Goal: Information Seeking & Learning: Learn about a topic

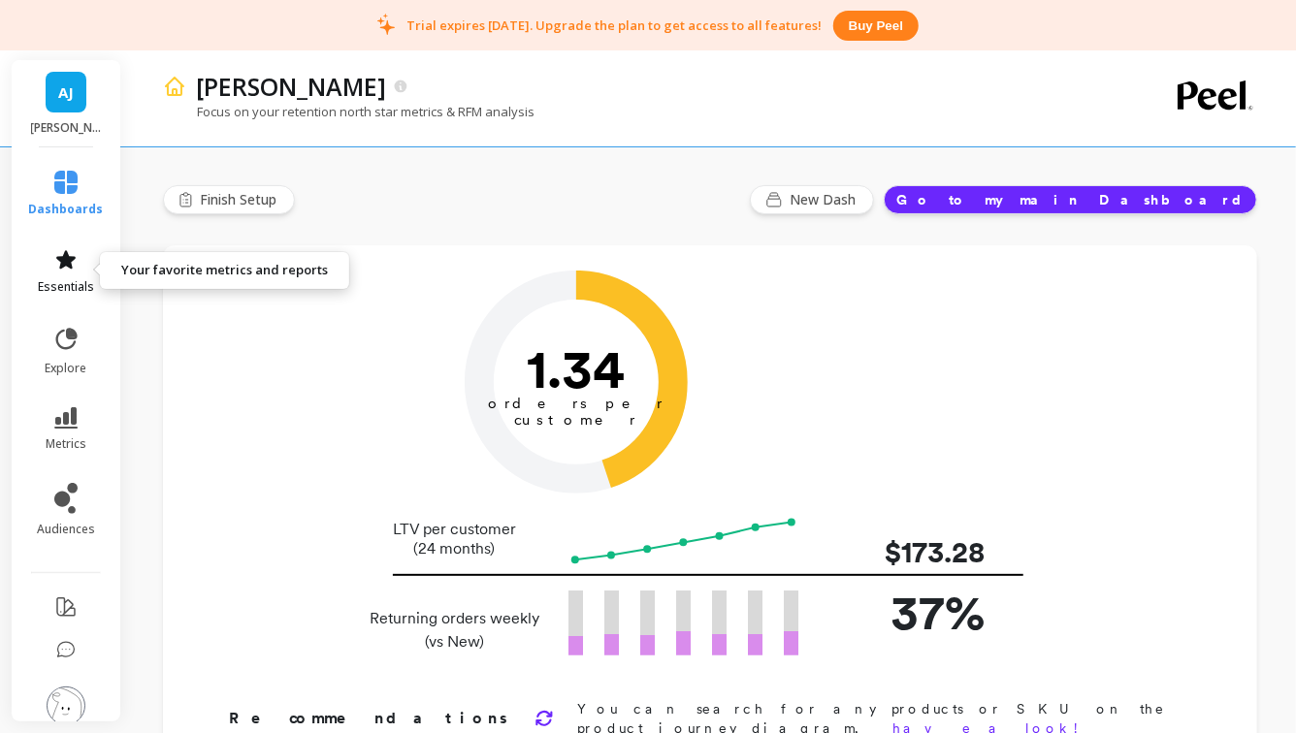
click at [69, 285] on span "essentials" at bounding box center [66, 287] width 56 height 16
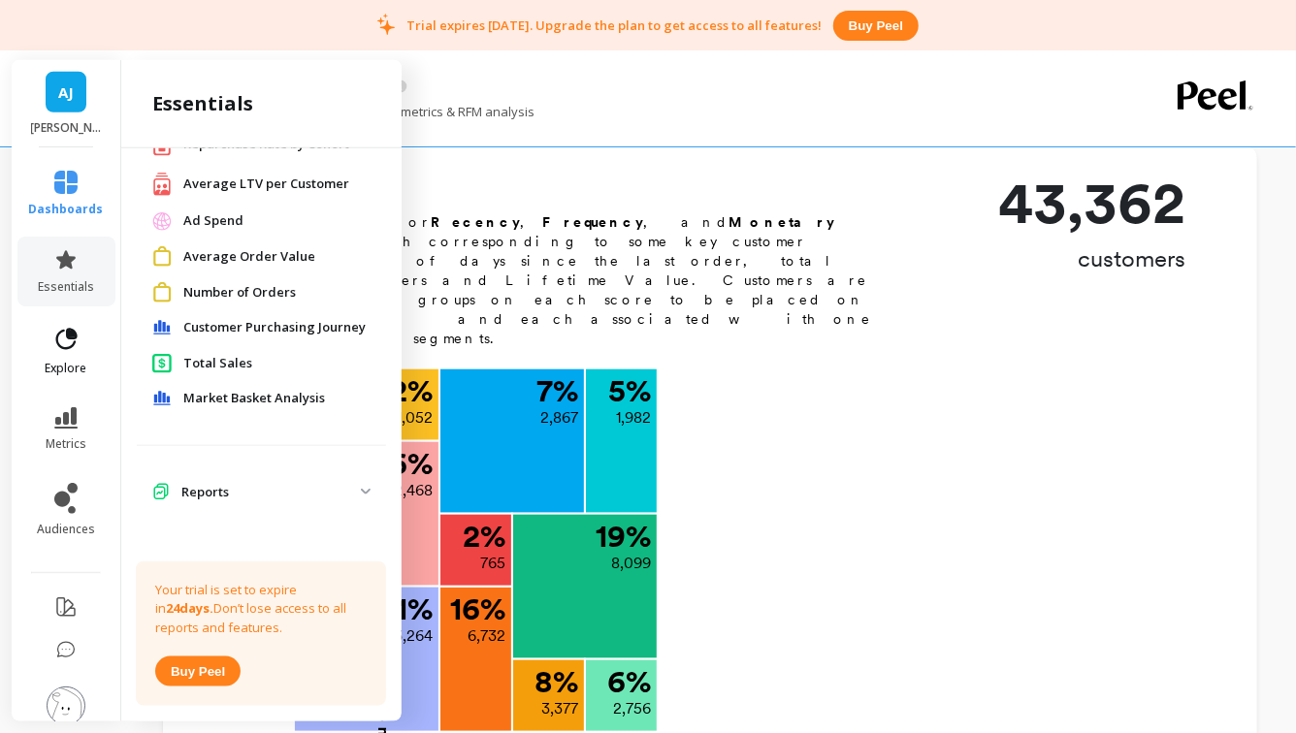
scroll to position [739, 0]
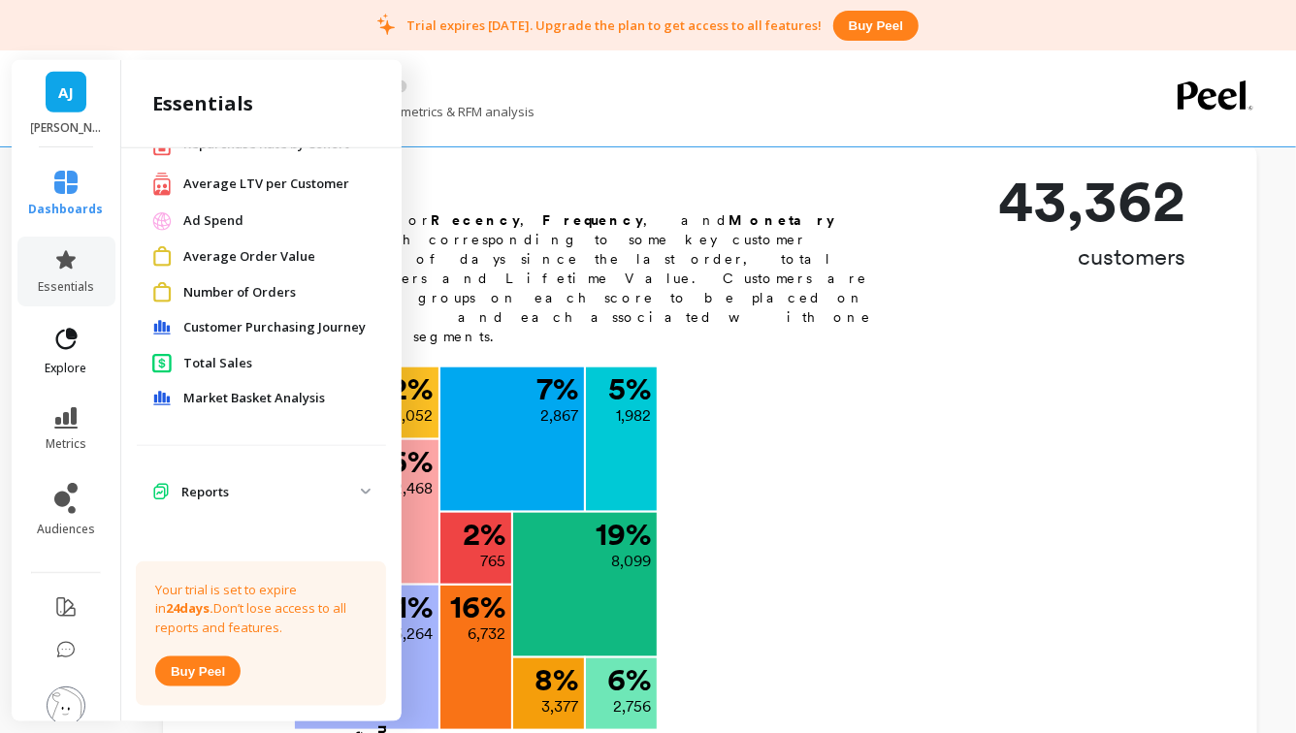
click at [57, 346] on icon at bounding box center [65, 339] width 27 height 27
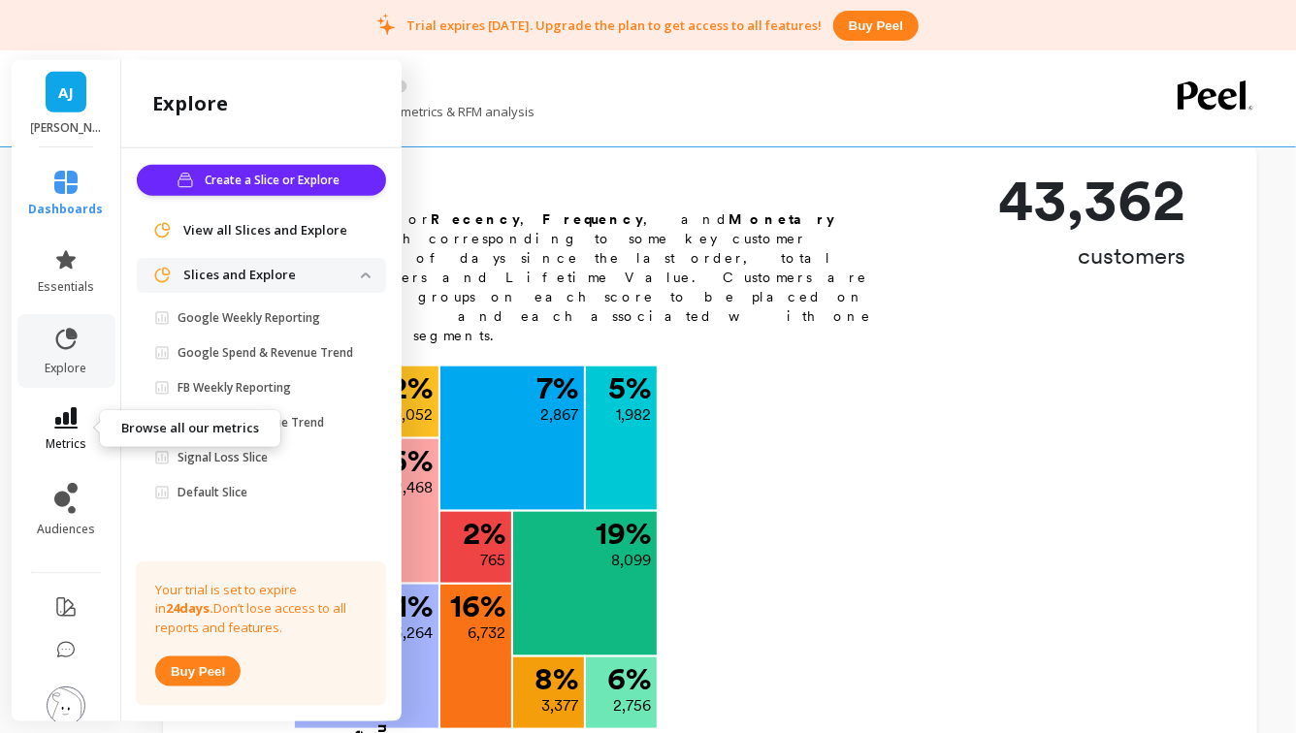
click at [62, 425] on icon at bounding box center [65, 417] width 23 height 21
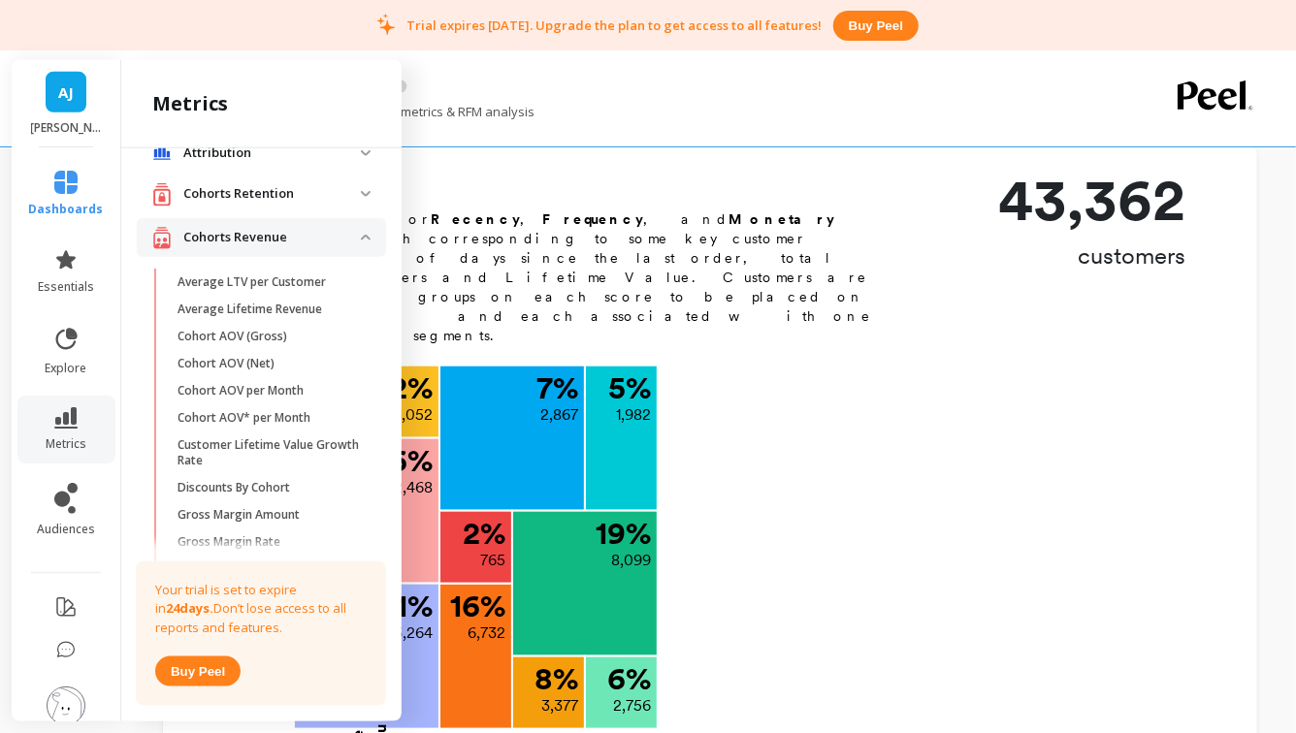
scroll to position [0, 0]
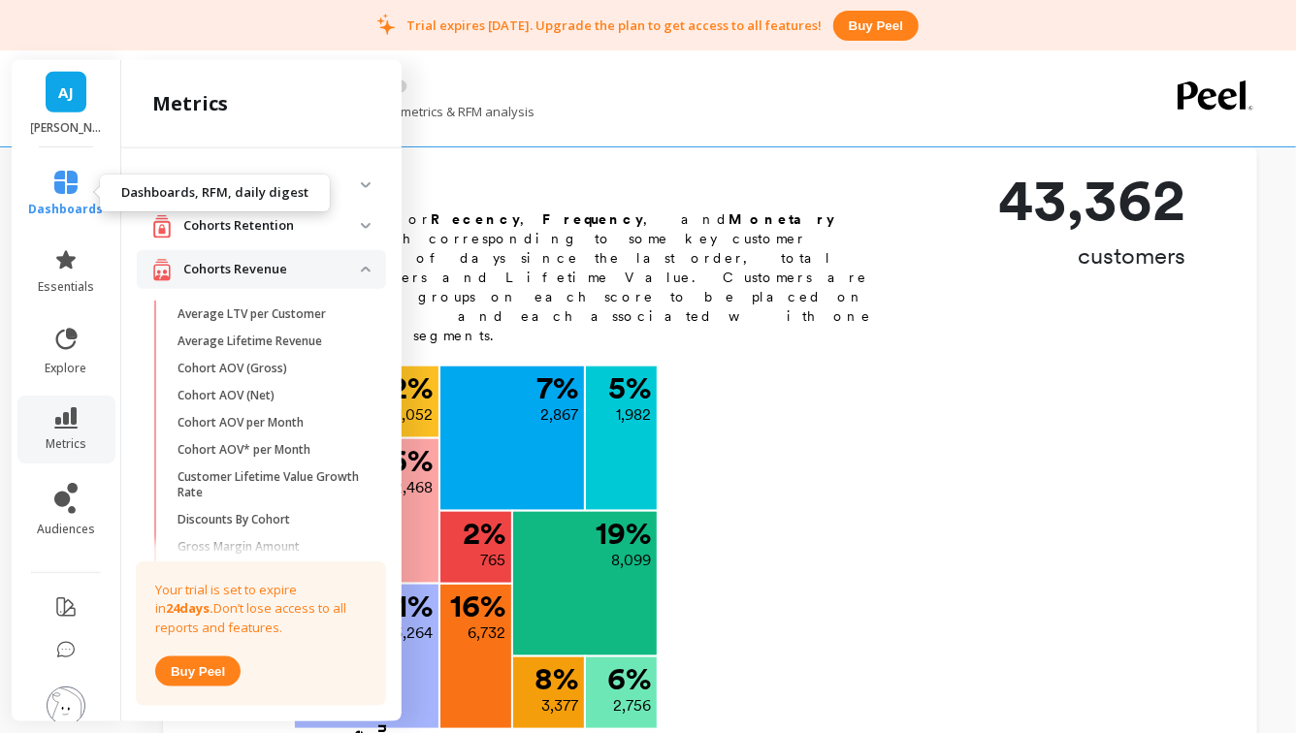
click at [79, 194] on link "dashboards" at bounding box center [66, 194] width 75 height 47
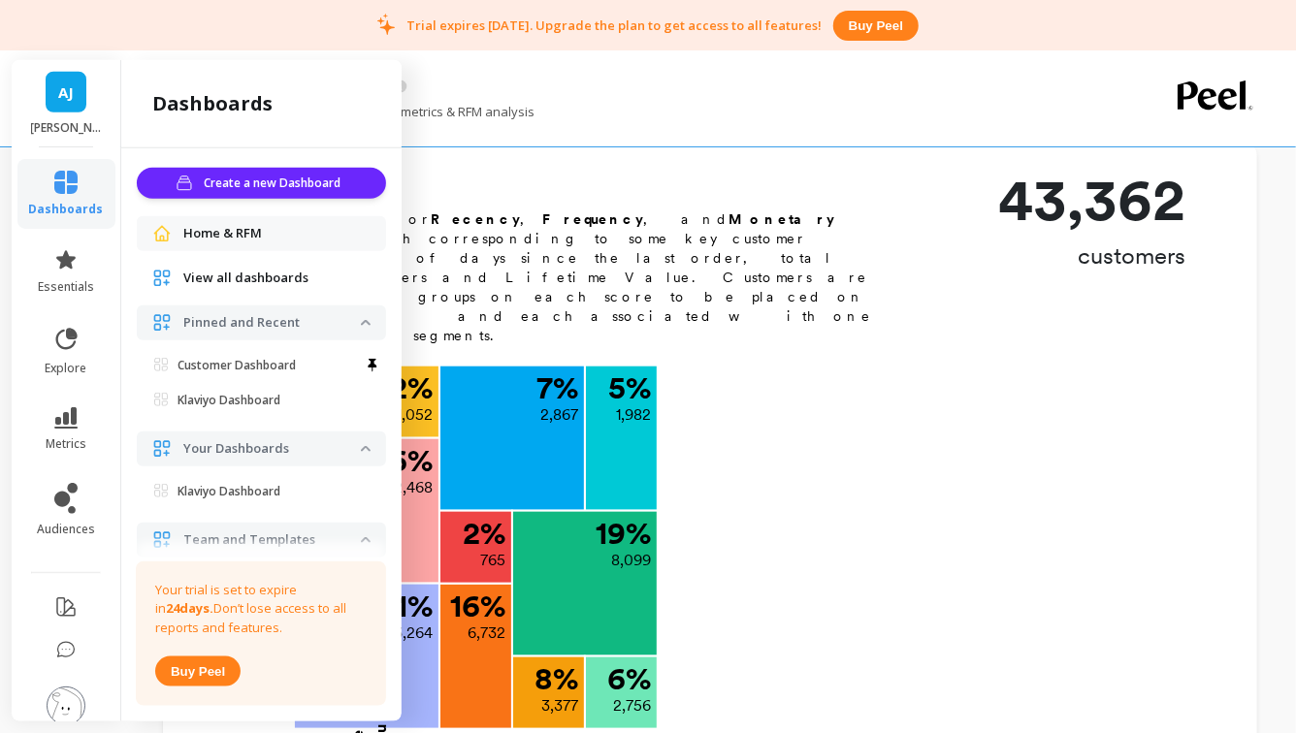
scroll to position [126, 0]
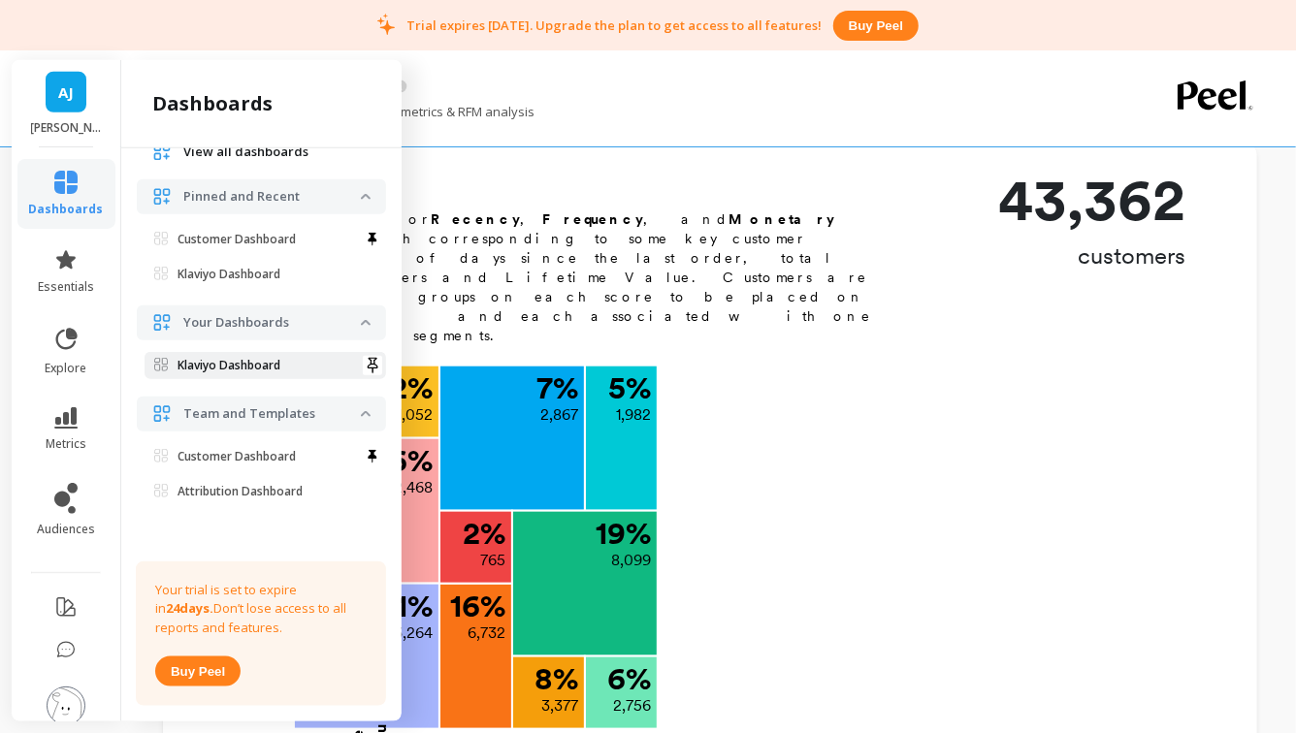
click at [204, 363] on p "Klaviyo Dashboard" at bounding box center [228, 366] width 103 height 16
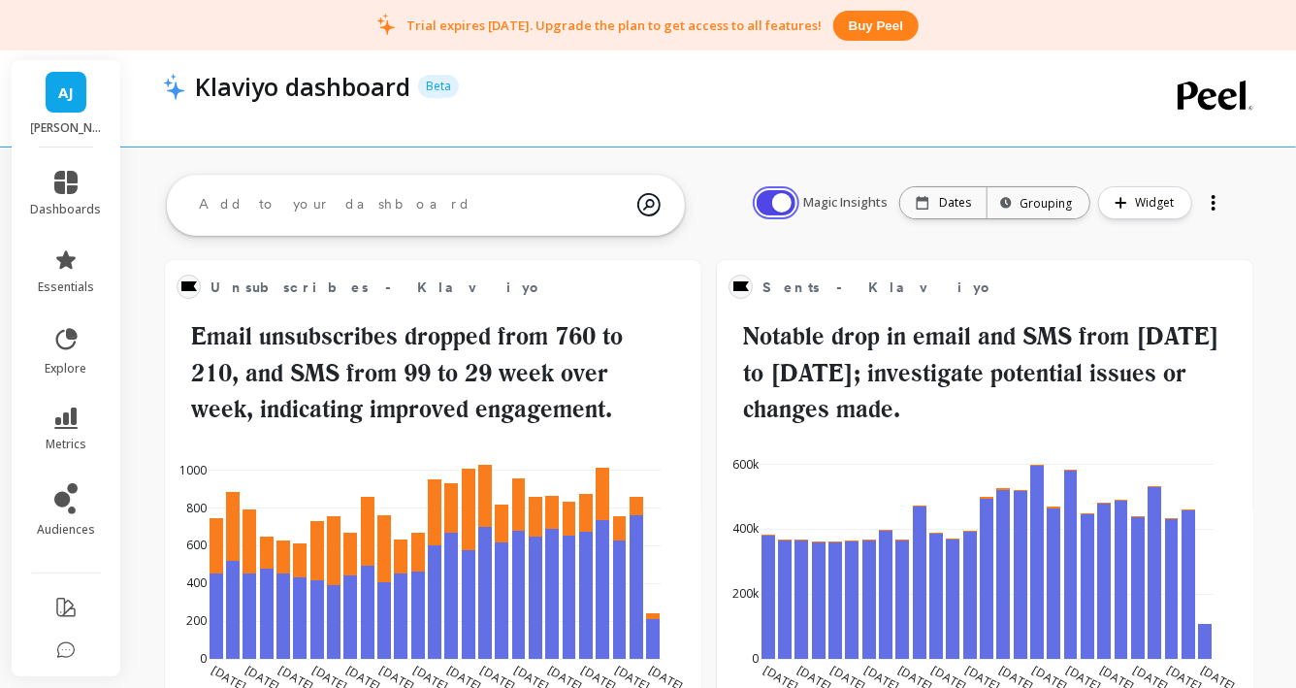
click at [780, 196] on button "button" at bounding box center [776, 202] width 39 height 25
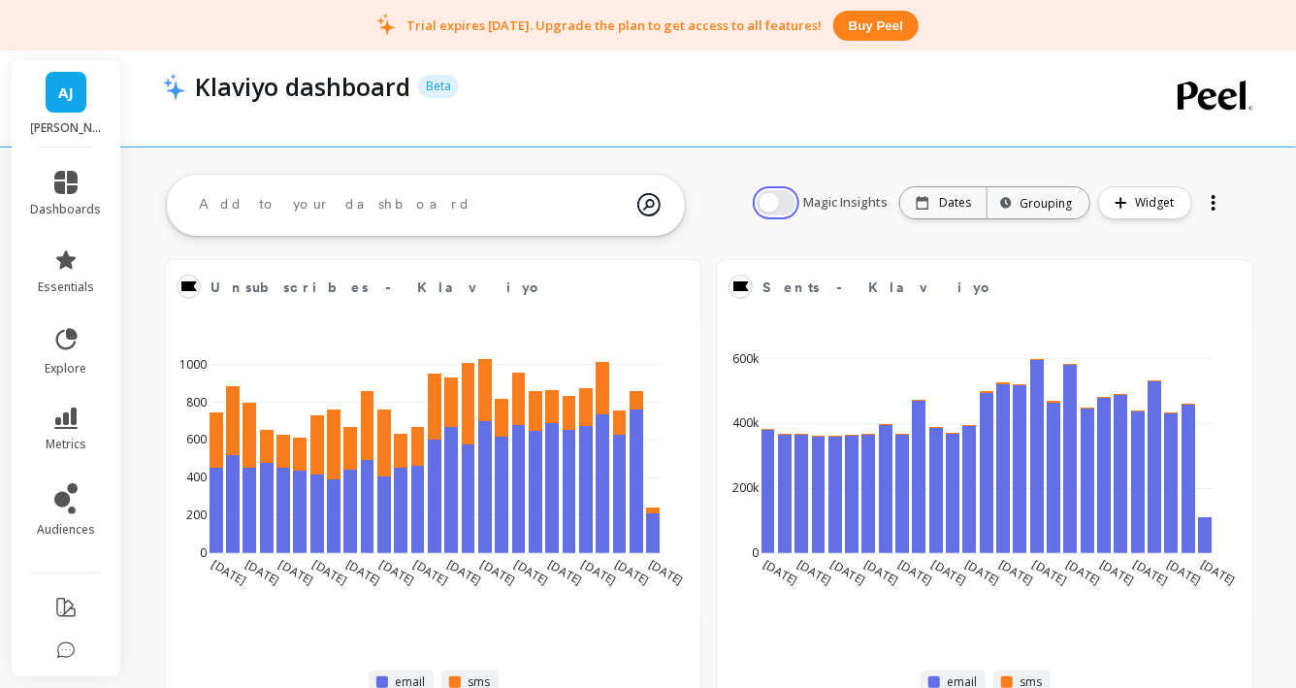
click at [780, 196] on button "button" at bounding box center [776, 202] width 39 height 25
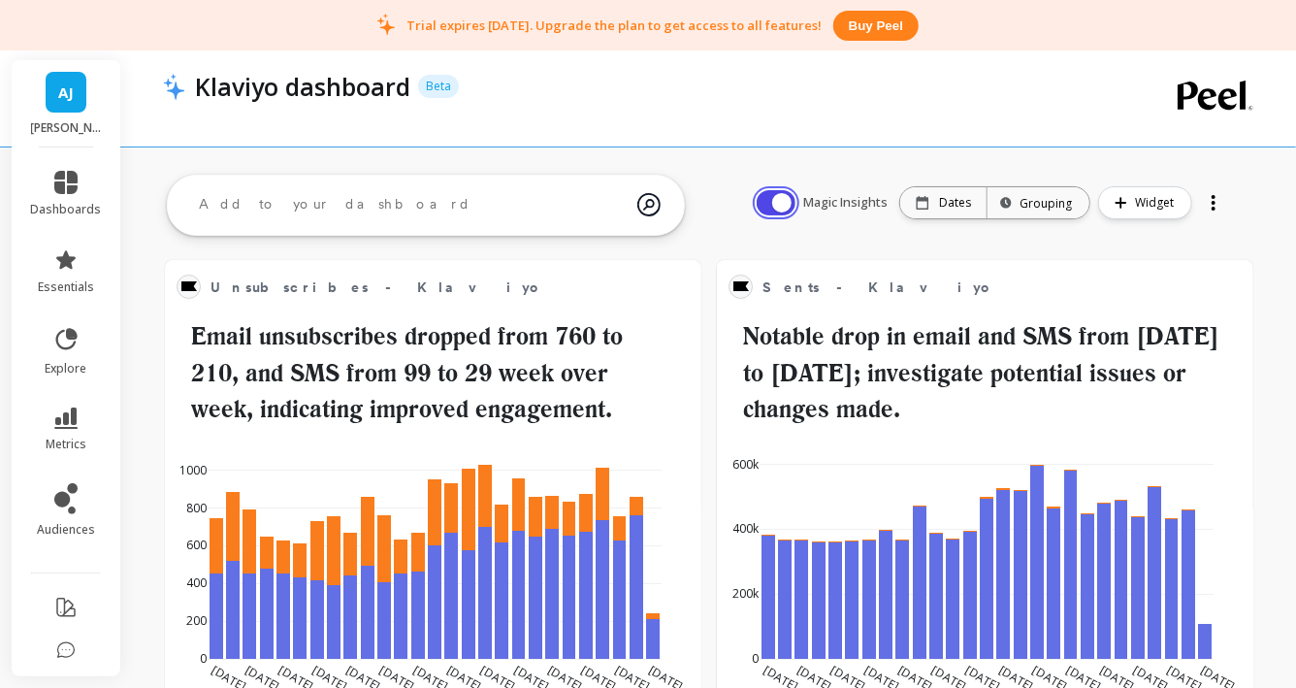
click at [780, 196] on button "button" at bounding box center [776, 202] width 39 height 25
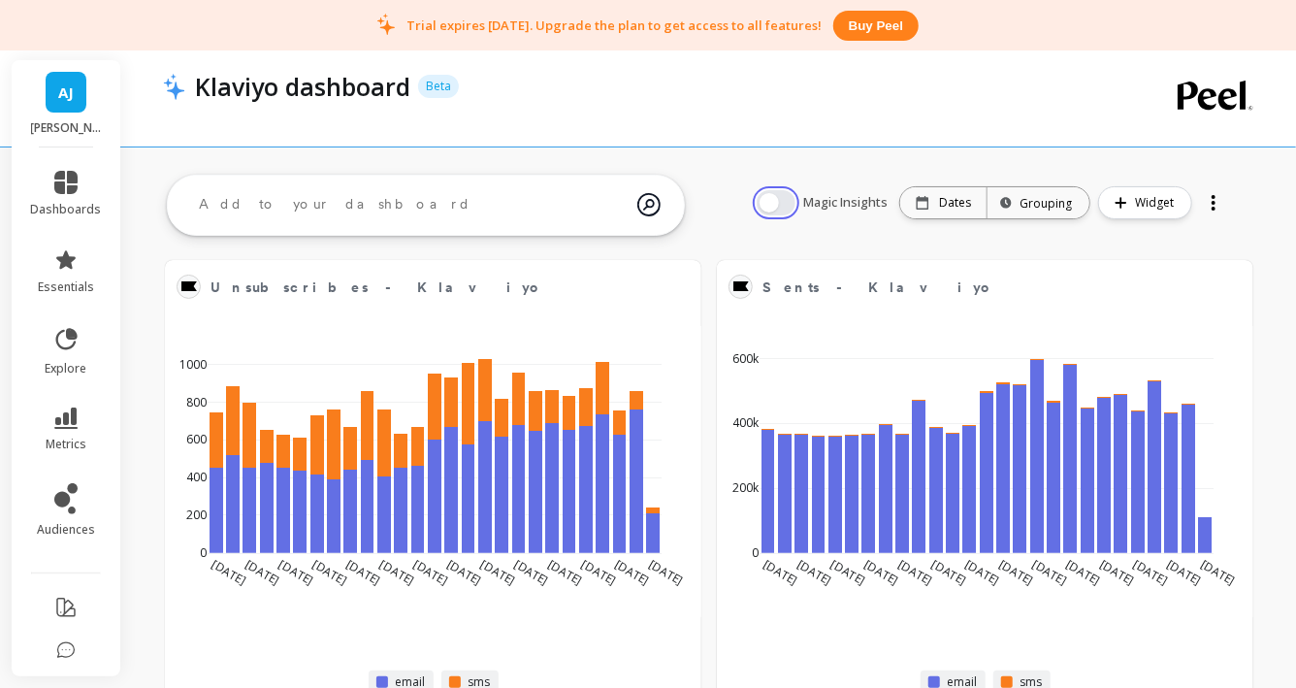
click at [780, 196] on button "button" at bounding box center [776, 202] width 39 height 25
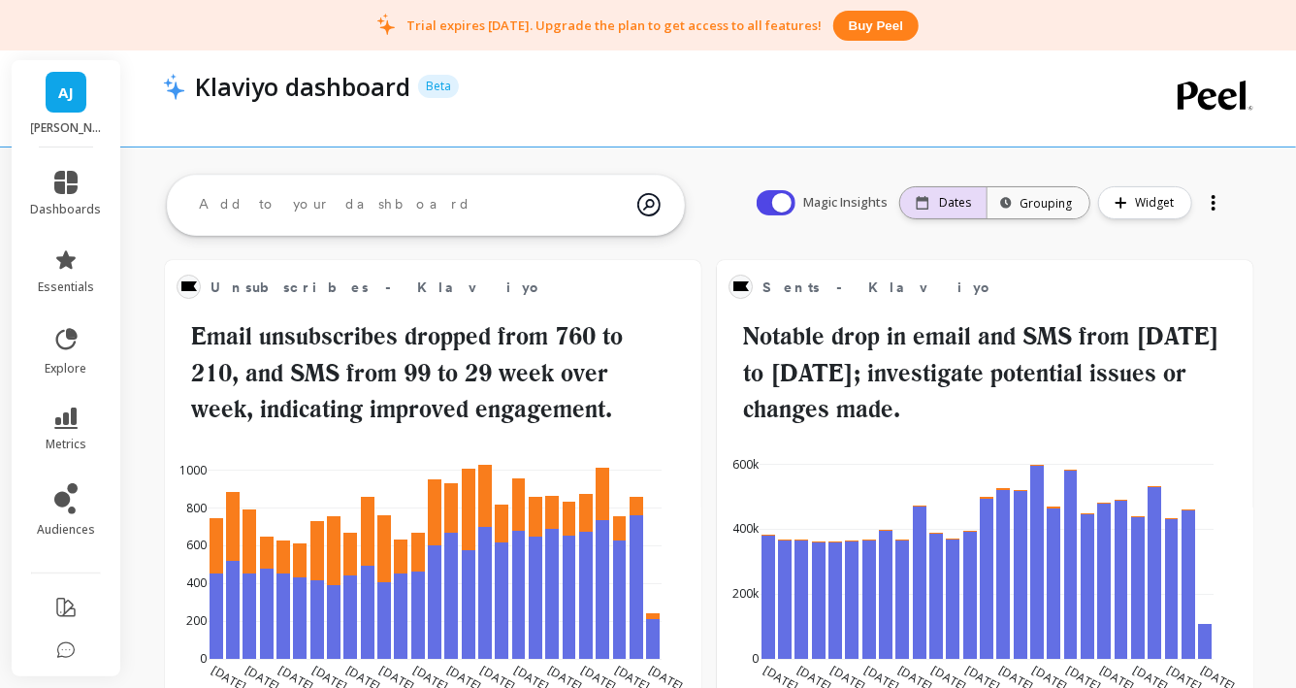
click at [937, 202] on div "Dates" at bounding box center [943, 203] width 55 height 16
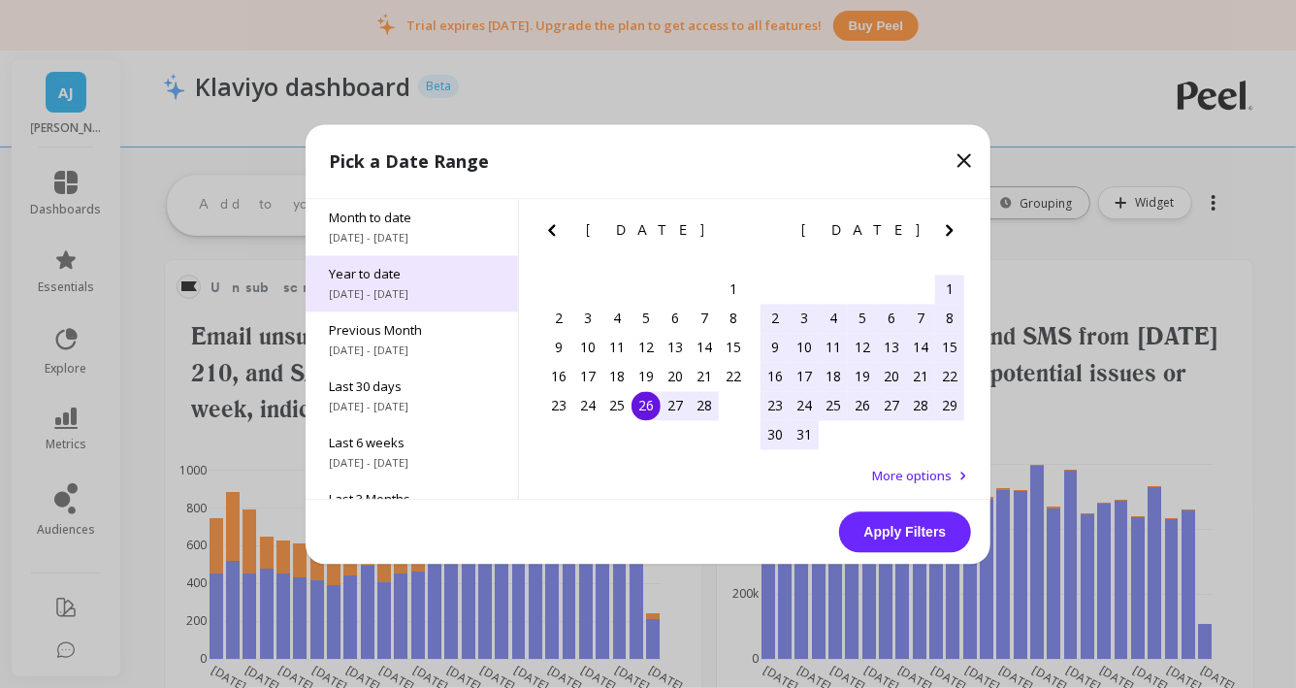
click at [380, 306] on div "Year to date [DATE] - [DATE]" at bounding box center [412, 283] width 212 height 56
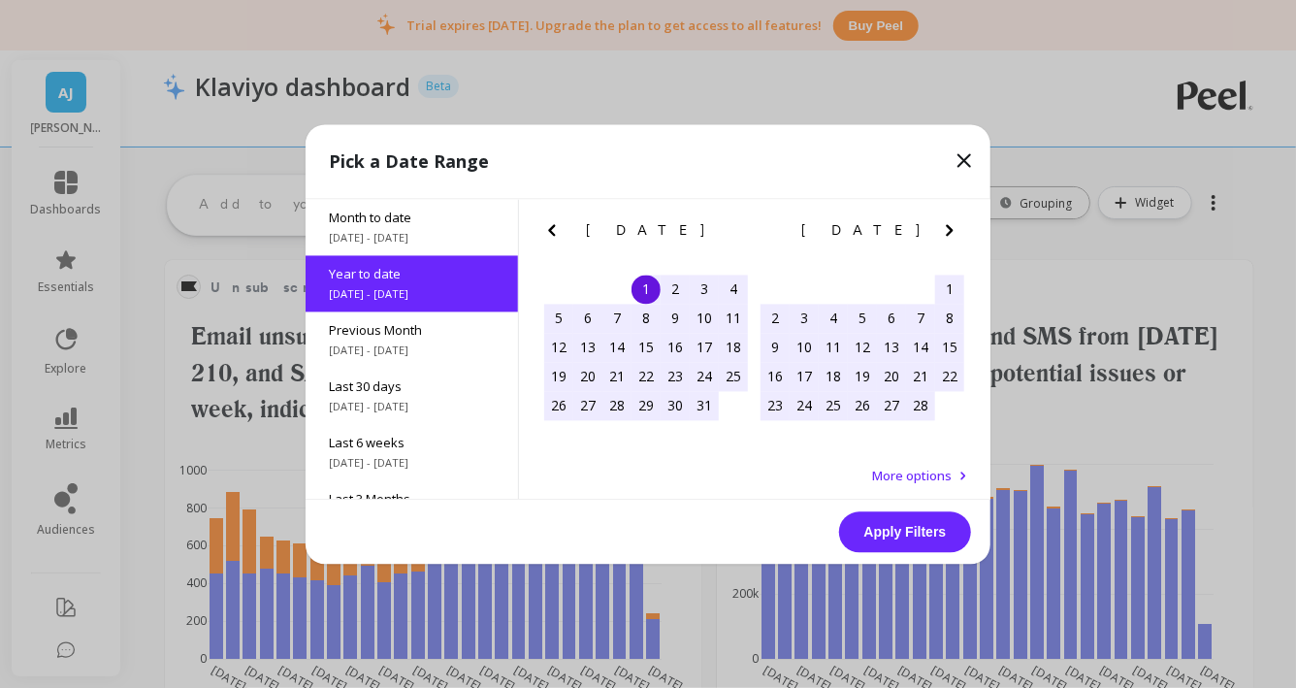
click at [884, 515] on button "Apply Filters" at bounding box center [905, 531] width 132 height 41
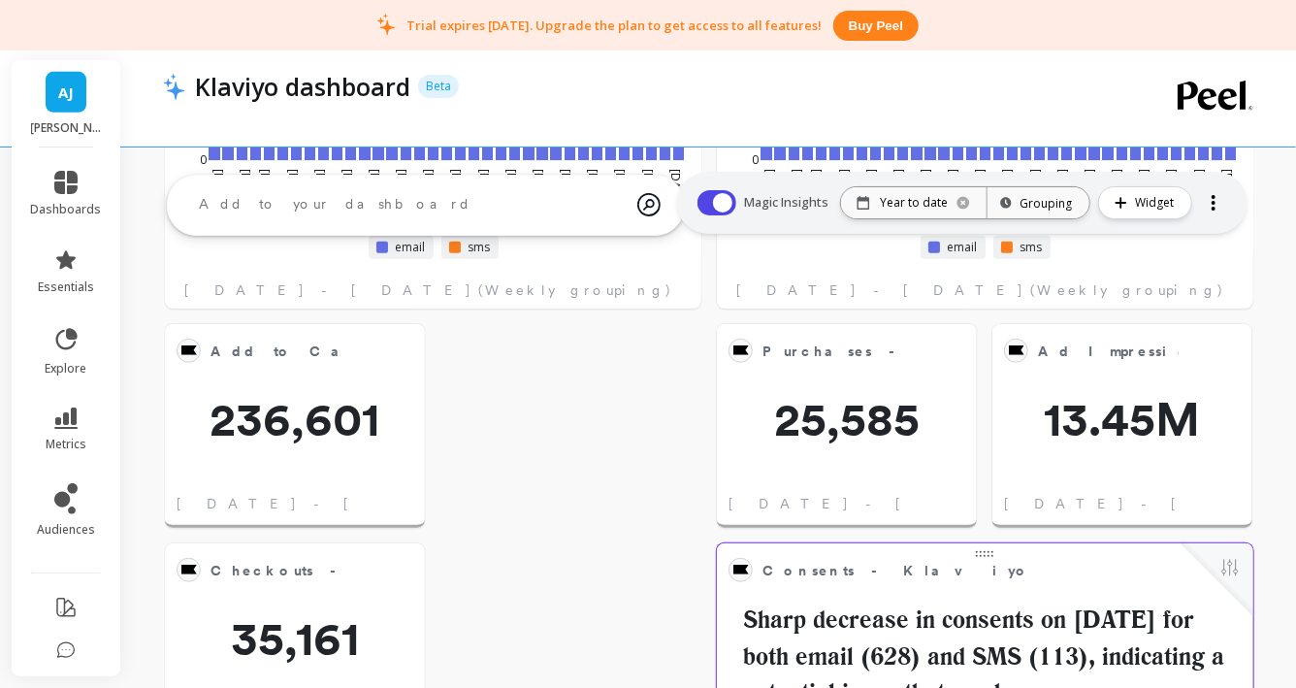
scroll to position [496, 0]
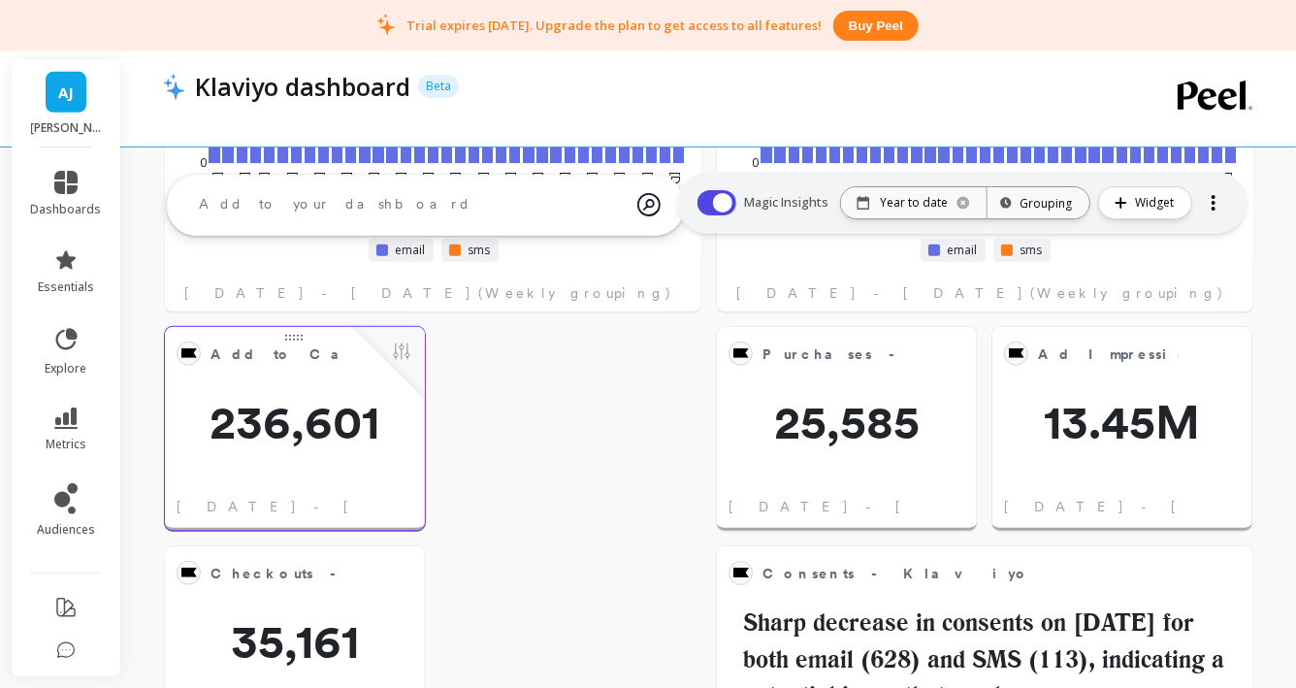
click at [262, 443] on span "236,601" at bounding box center [295, 422] width 260 height 47
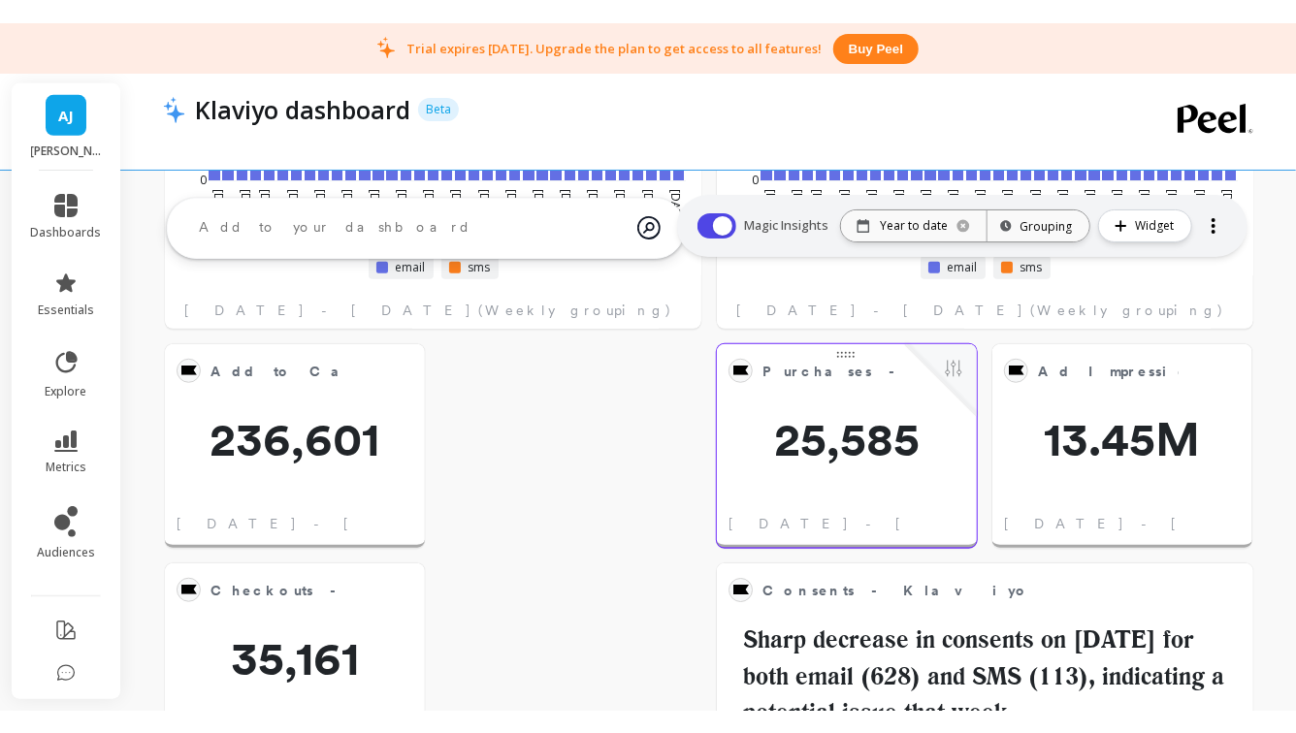
scroll to position [492, 0]
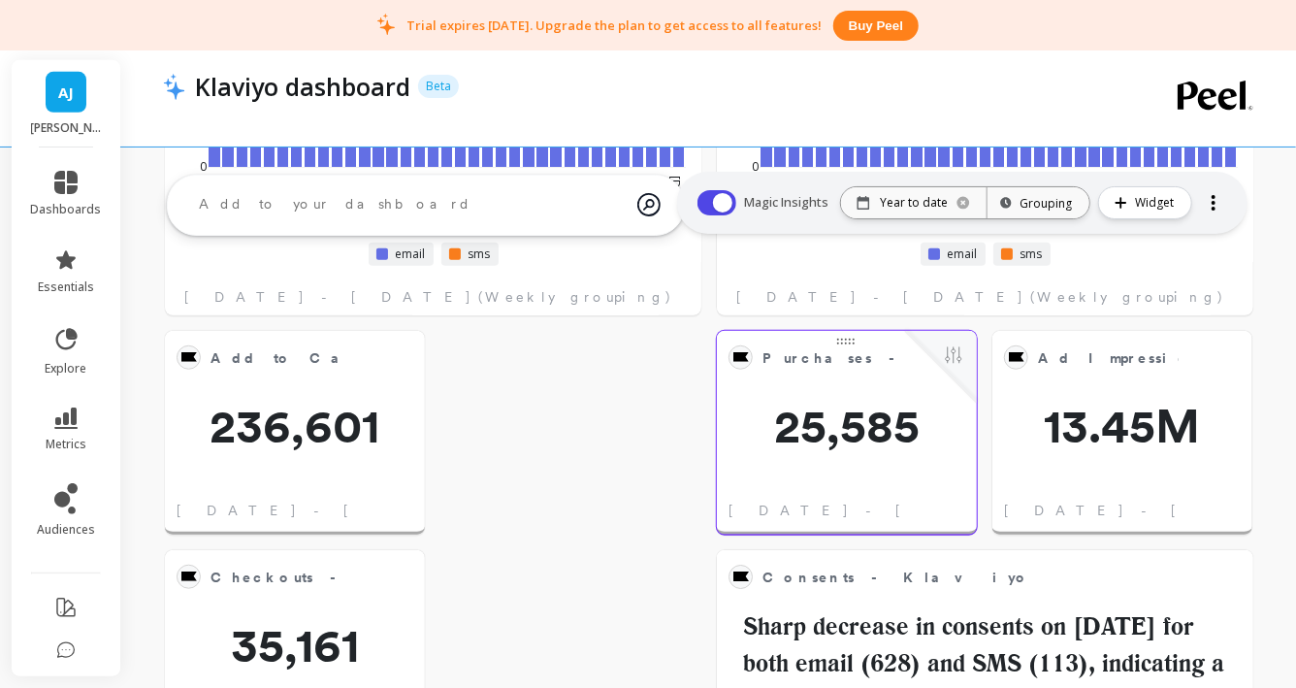
click at [874, 403] on span "25,585" at bounding box center [847, 426] width 260 height 47
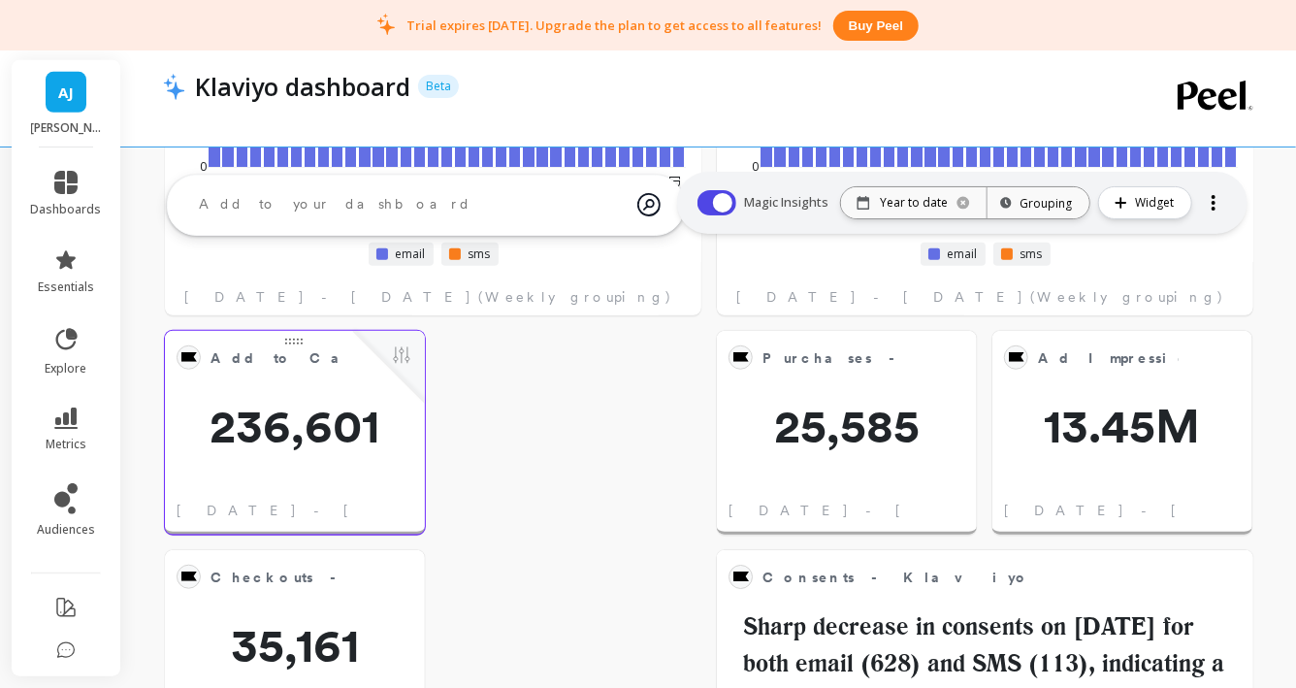
click at [384, 358] on div at bounding box center [389, 367] width 72 height 72
click at [420, 356] on div at bounding box center [389, 367] width 72 height 72
click at [402, 356] on button at bounding box center [401, 356] width 23 height 27
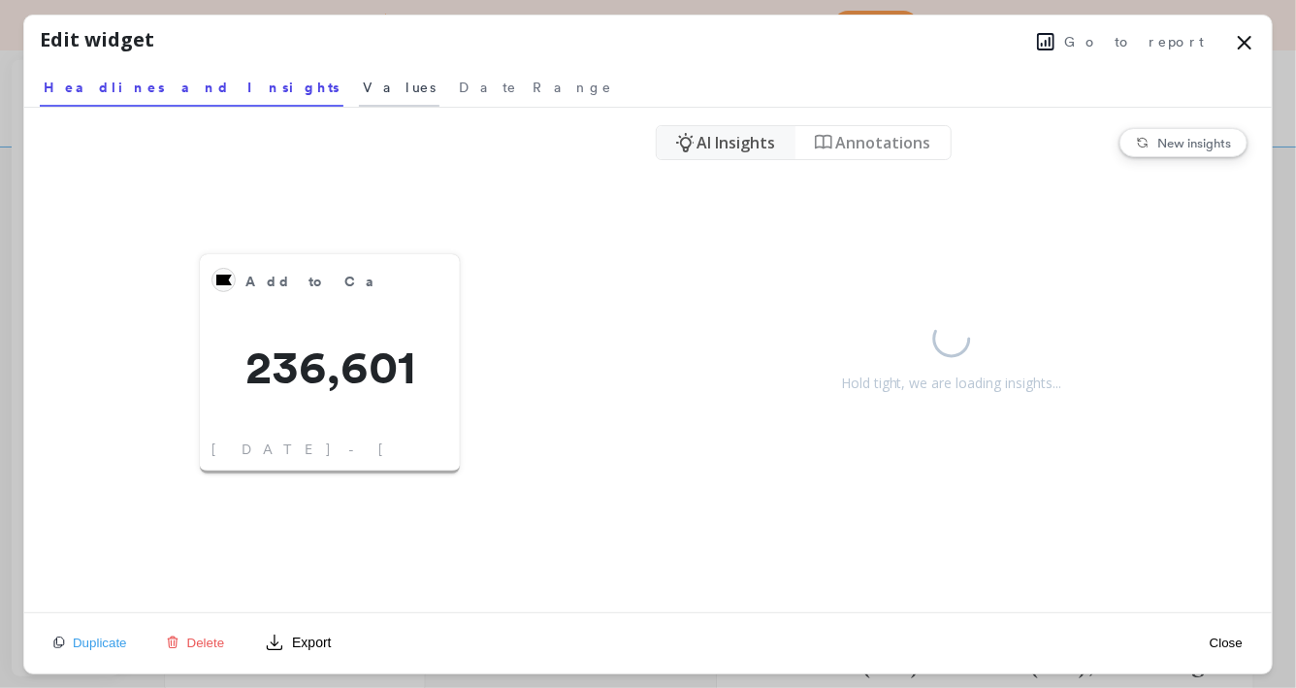
click at [363, 88] on span "Values" at bounding box center [399, 87] width 73 height 19
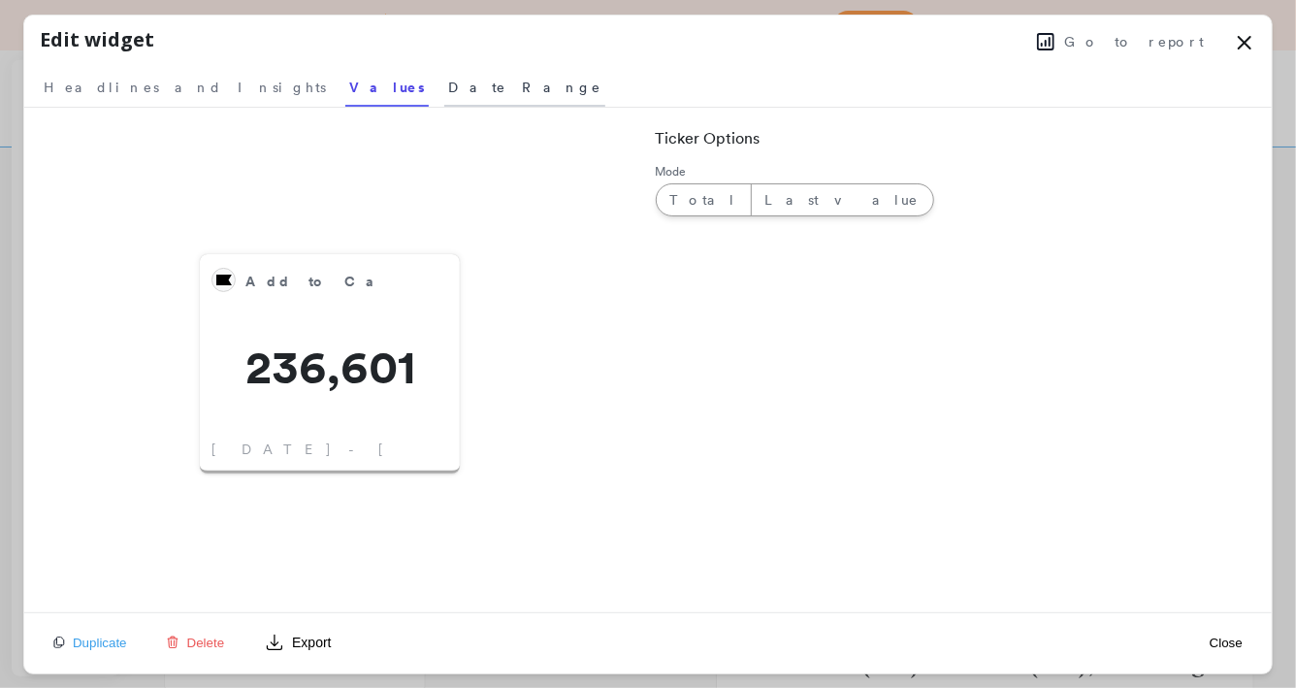
click at [448, 85] on span "Date Range" at bounding box center [524, 87] width 153 height 19
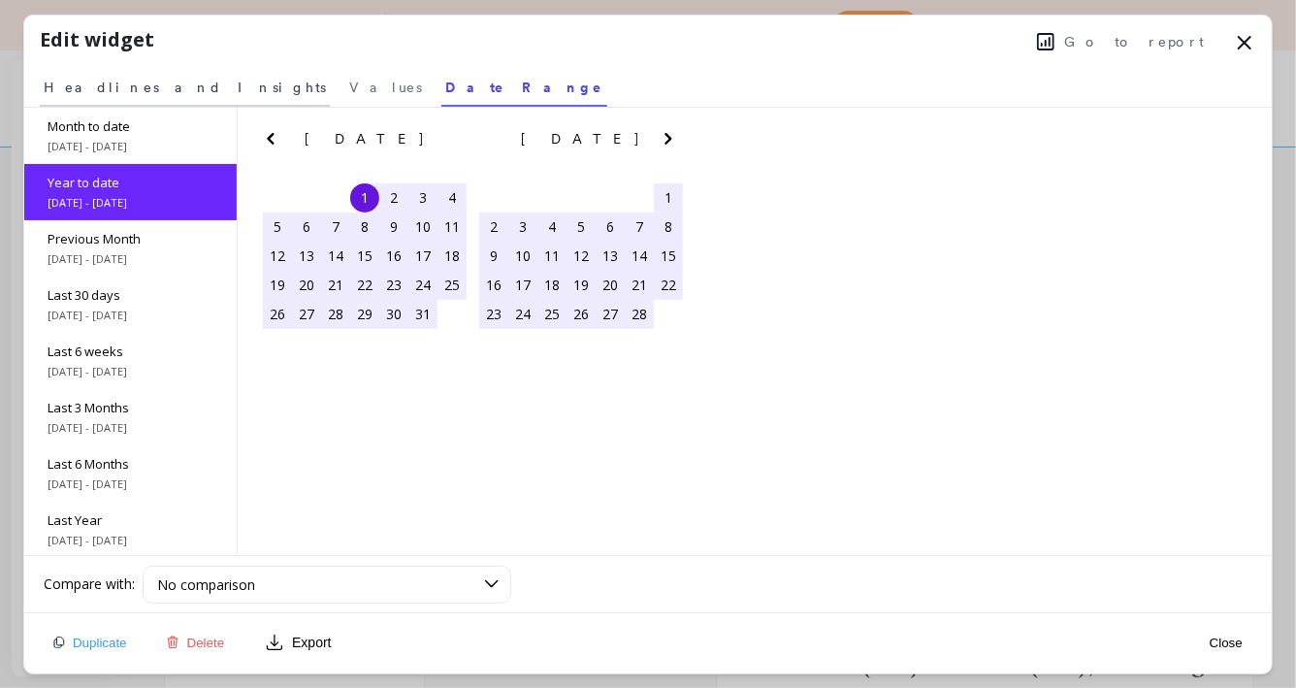
click at [130, 90] on span "Headlines and Insights" at bounding box center [185, 87] width 282 height 19
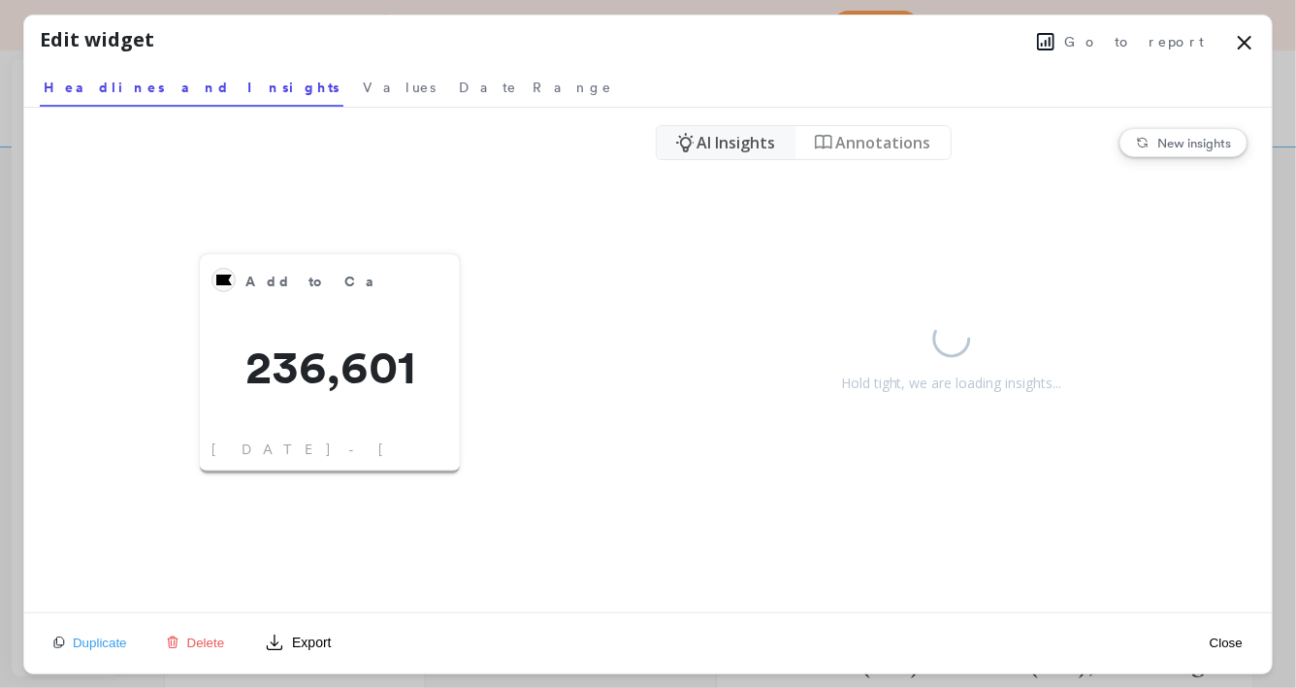
click at [1245, 44] on icon at bounding box center [1245, 43] width 12 height 12
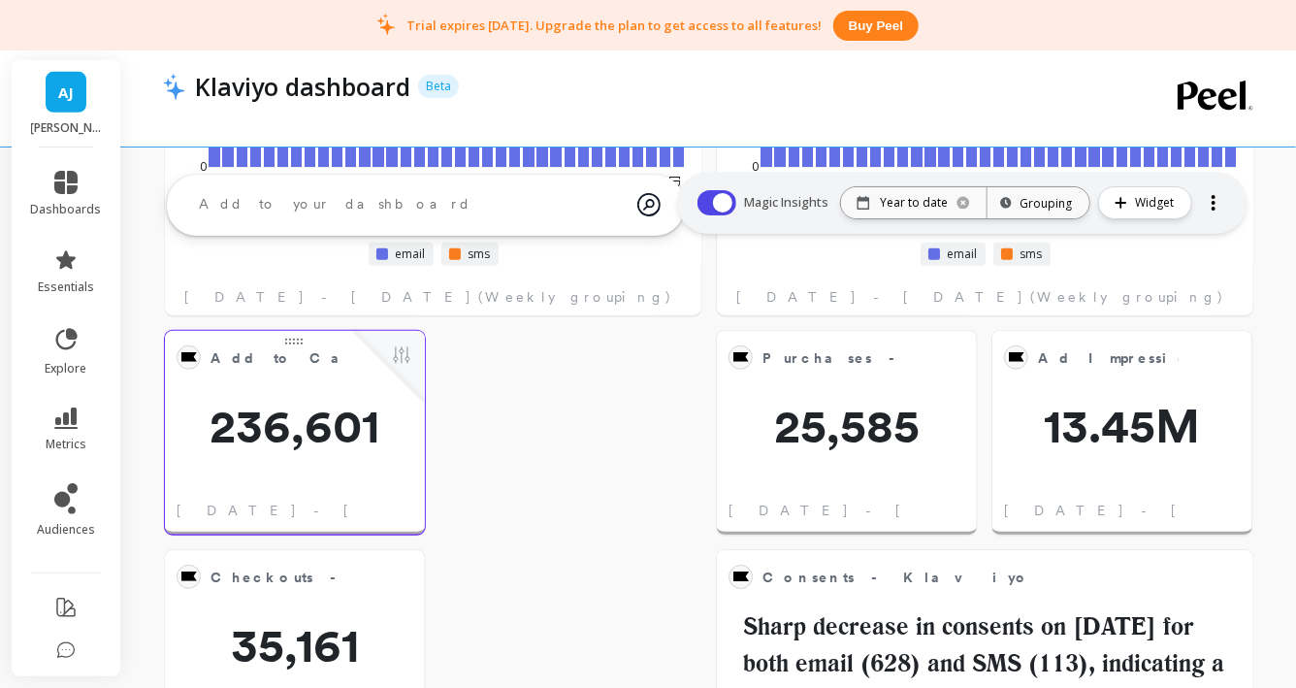
click at [402, 341] on div at bounding box center [389, 367] width 72 height 72
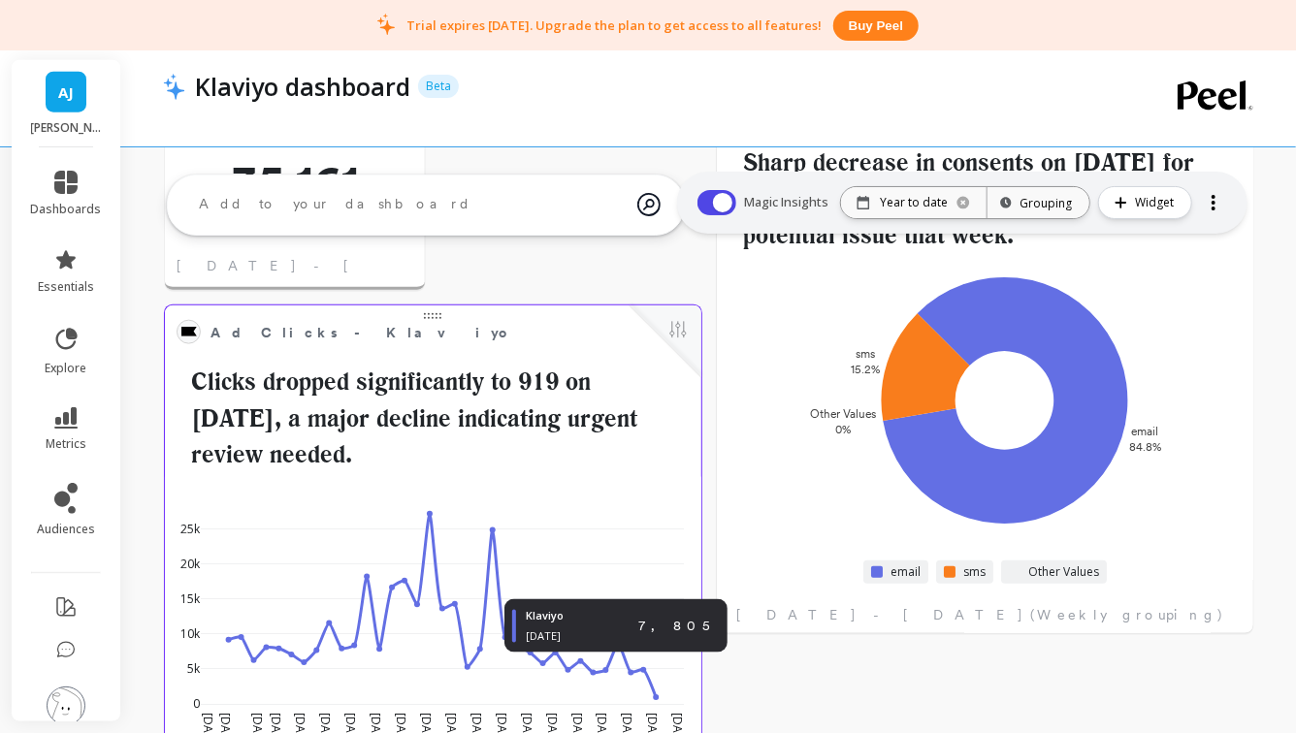
scroll to position [926, 0]
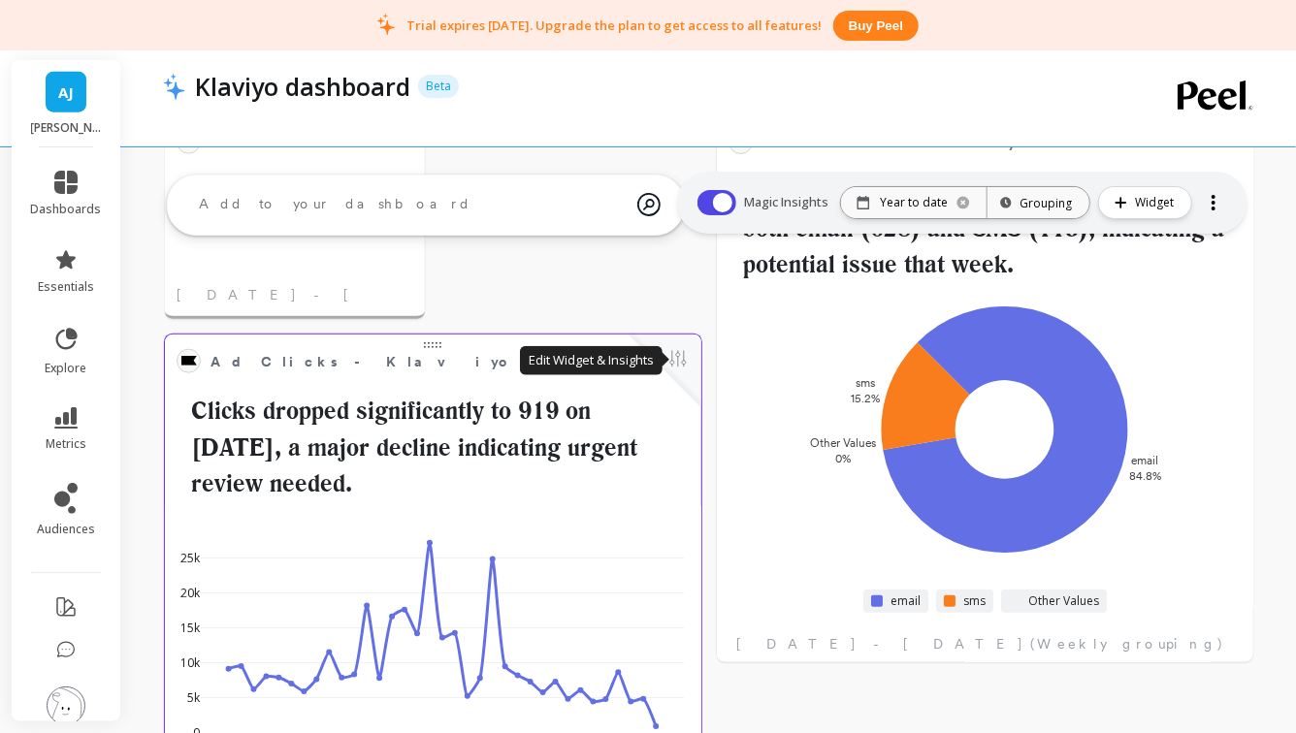
click at [680, 363] on button at bounding box center [677, 360] width 23 height 27
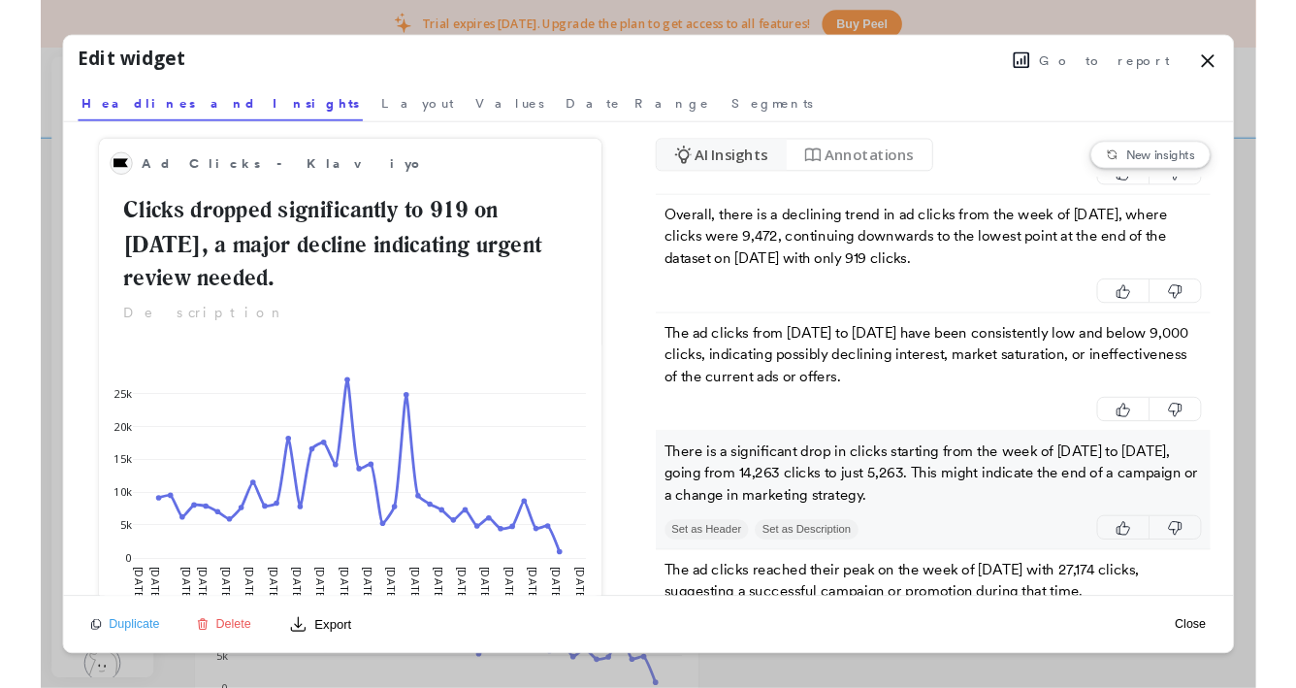
scroll to position [112, 0]
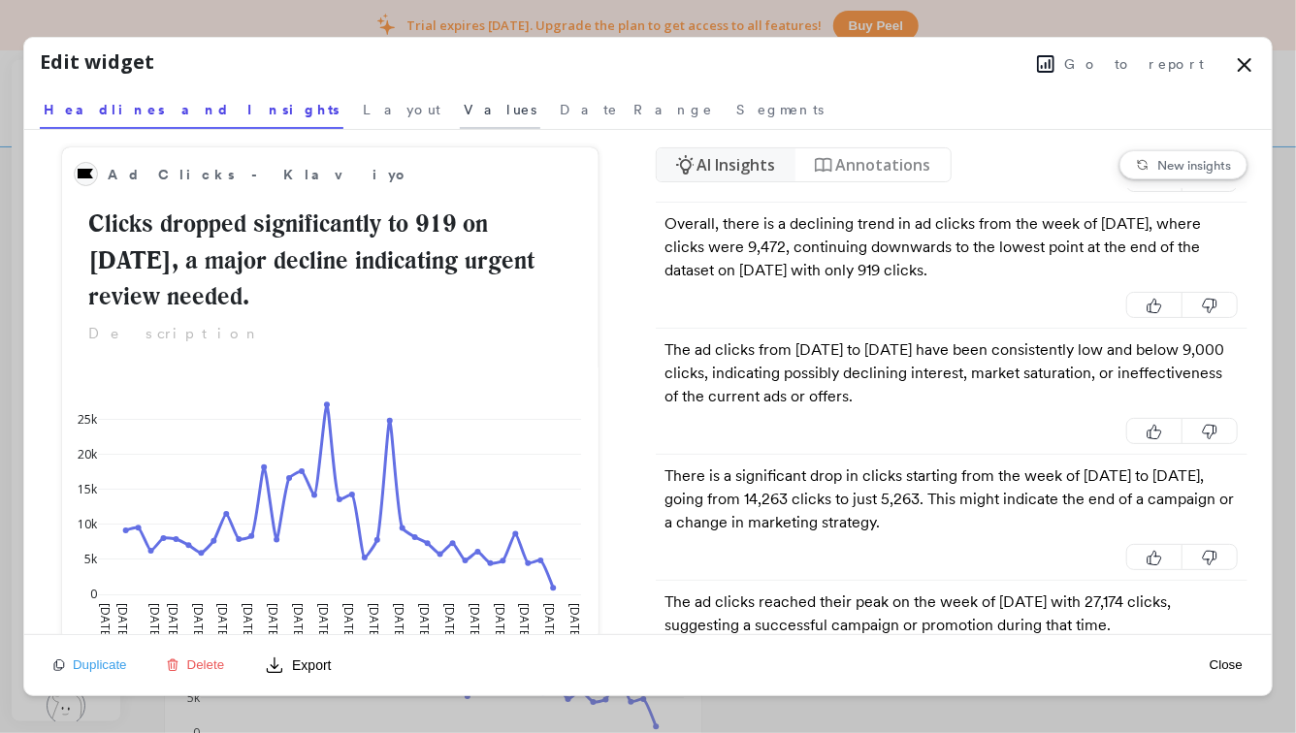
click at [460, 99] on link "Values" at bounding box center [500, 106] width 81 height 45
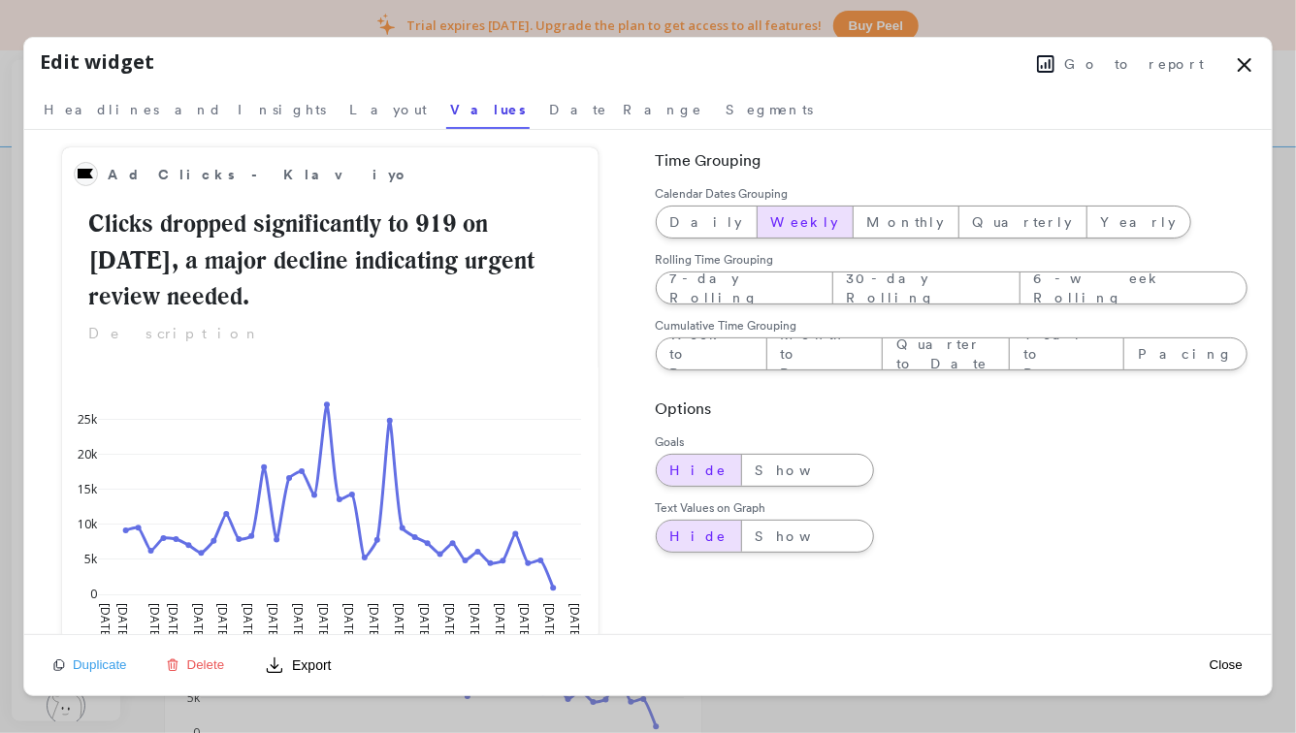
click at [386, 134] on div "Ad Clicks - Klaviyo Clicks dropped significantly to 919 on [DATE], a major decl…" at bounding box center [330, 382] width 612 height 504
click at [140, 114] on span "Headlines and Insights" at bounding box center [185, 109] width 282 height 19
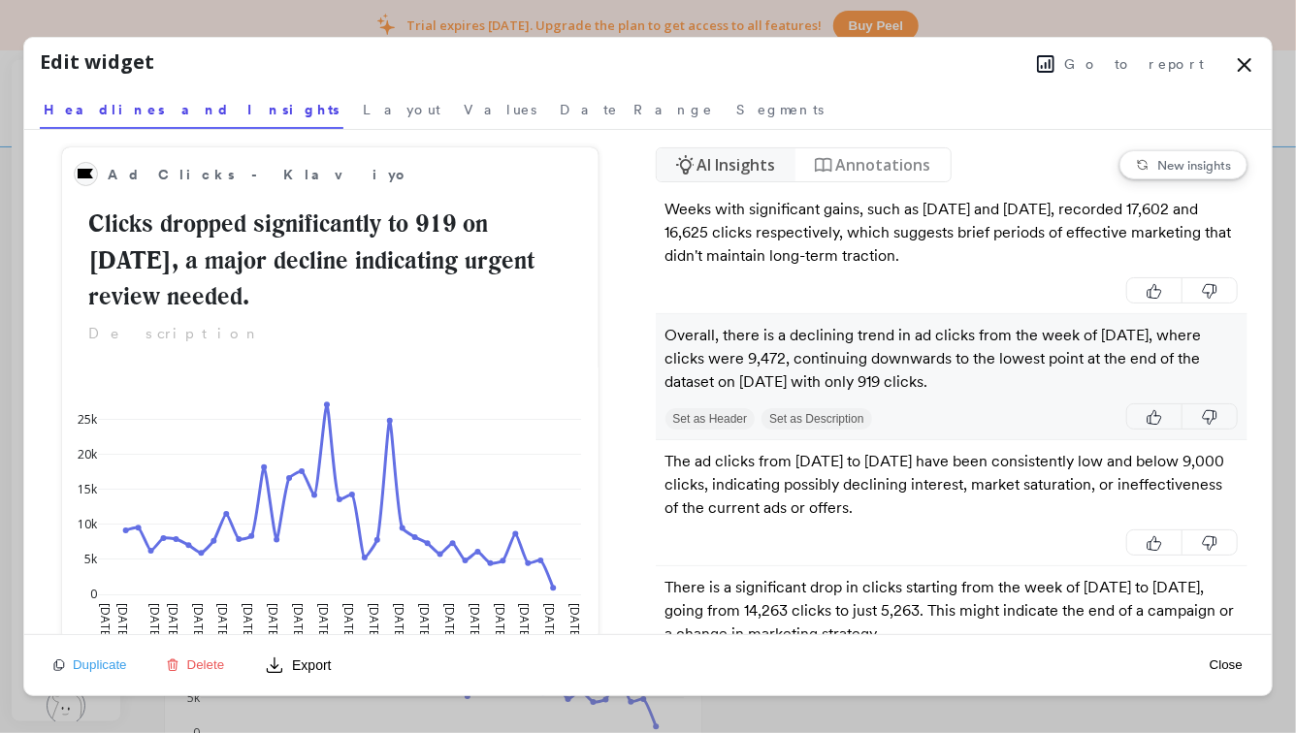
click at [822, 371] on p "Overall, there is a declining trend in ad clicks from the week of [DATE], where…" at bounding box center [951, 359] width 573 height 70
click at [688, 422] on button "Set as Header" at bounding box center [710, 418] width 90 height 21
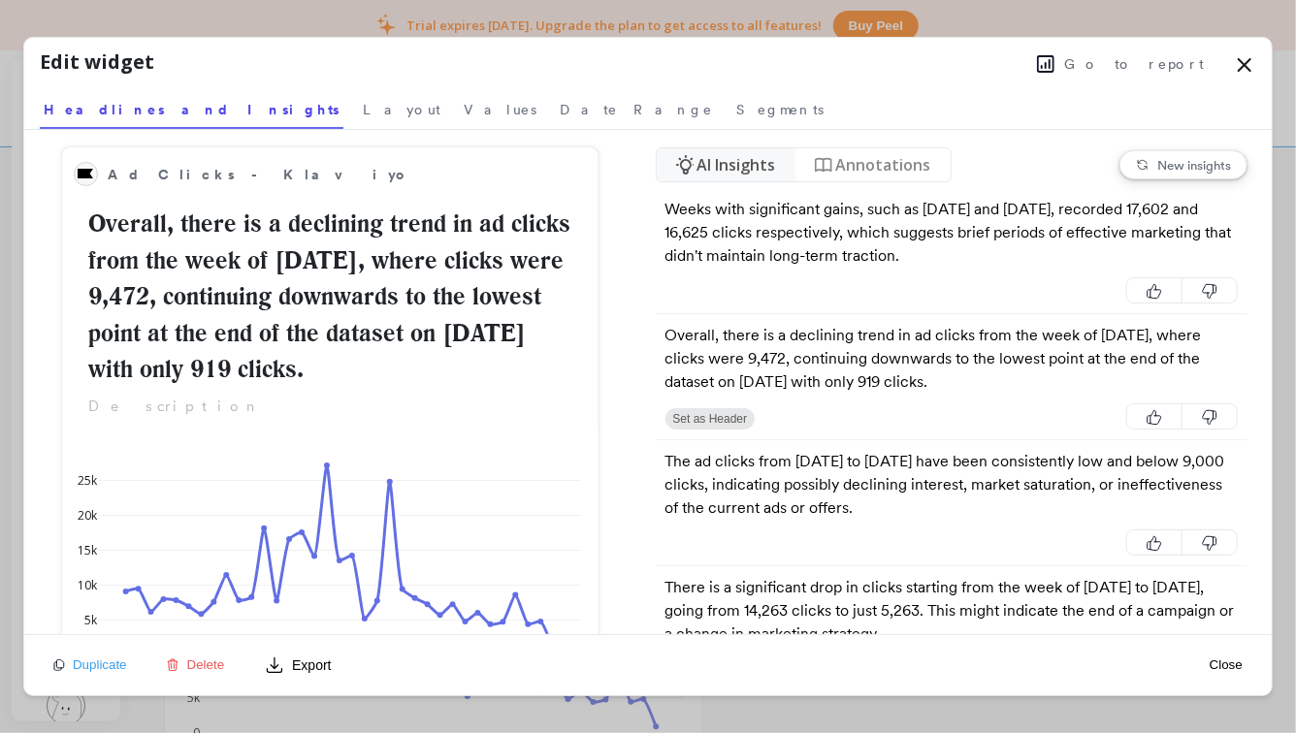
click at [1249, 64] on icon at bounding box center [1244, 64] width 23 height 23
